Goal: Navigation & Orientation: Find specific page/section

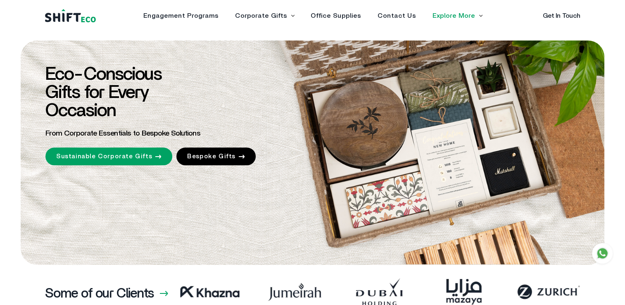
click at [467, 113] on div "Eco-Conscious Gifts for Every Occasion From Corporate Essentials to Bespoke Sol…" at bounding box center [312, 152] width 583 height 224
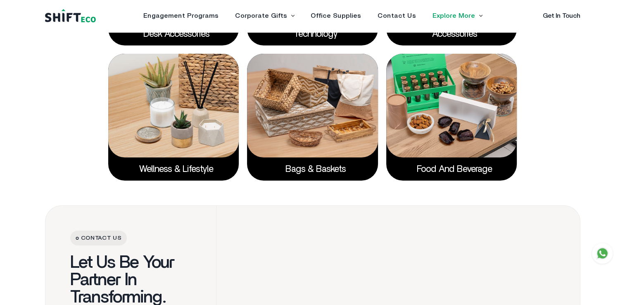
scroll to position [1584, 0]
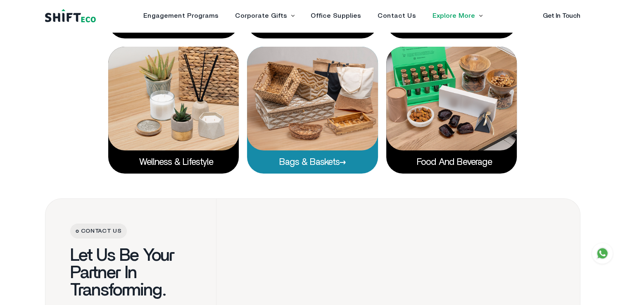
click at [349, 117] on img at bounding box center [312, 98] width 131 height 103
click at [325, 166] on link "Bags & Baskets" at bounding box center [312, 161] width 67 height 9
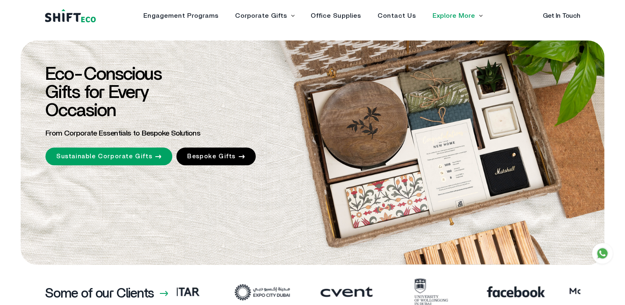
click at [292, 14] on li "Corporate Gifts Sustainable Corporate Gifts Bespoke Gifts" at bounding box center [264, 15] width 59 height 7
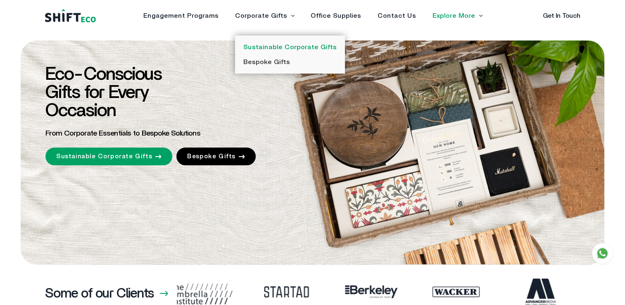
click at [289, 49] on link "Sustainable Corporate Gifts" at bounding box center [289, 47] width 93 height 7
